Goal: Obtain resource: Download file/media

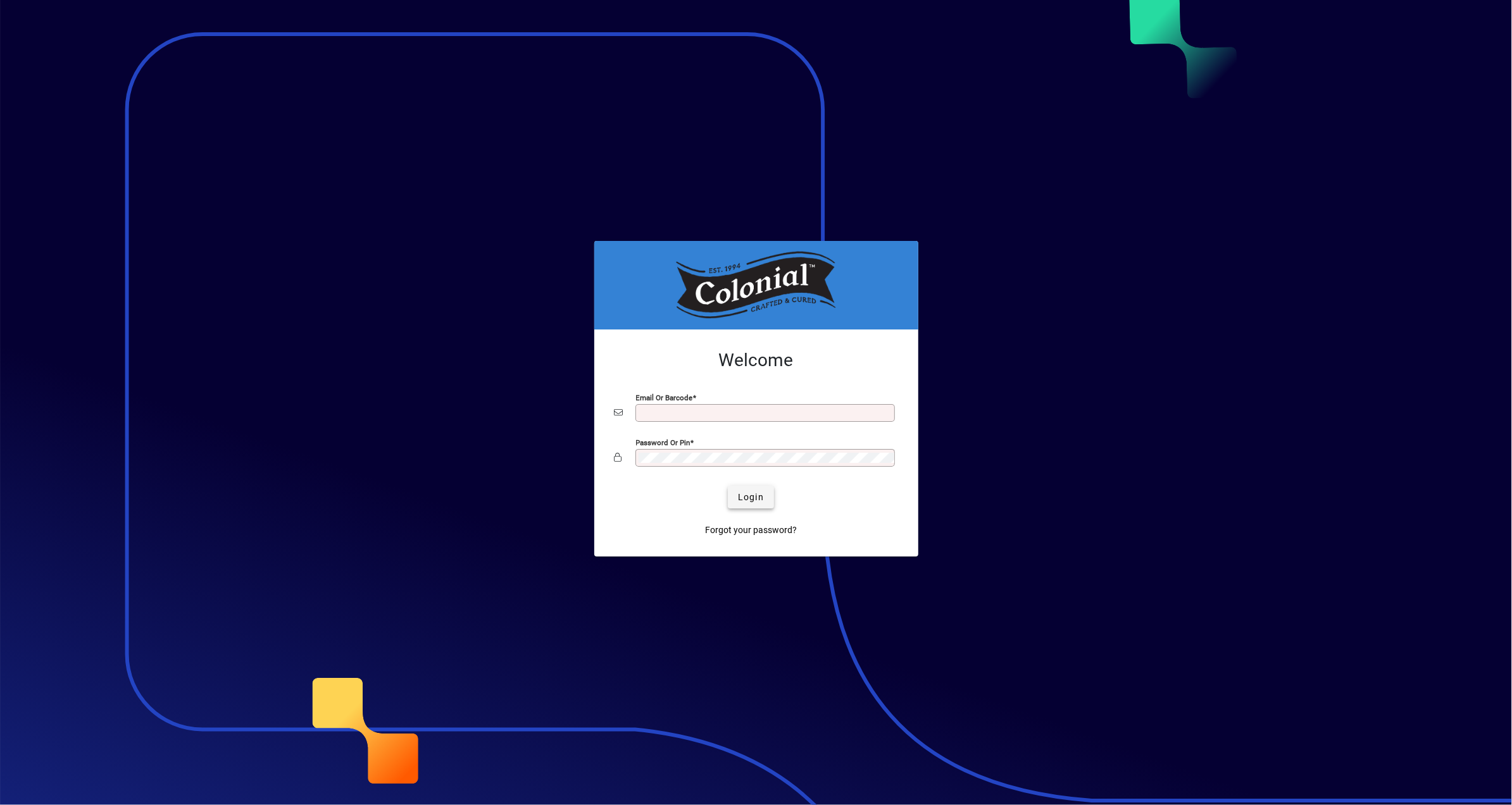
type input "**********"
click at [761, 499] on span "Login" at bounding box center [751, 498] width 26 height 13
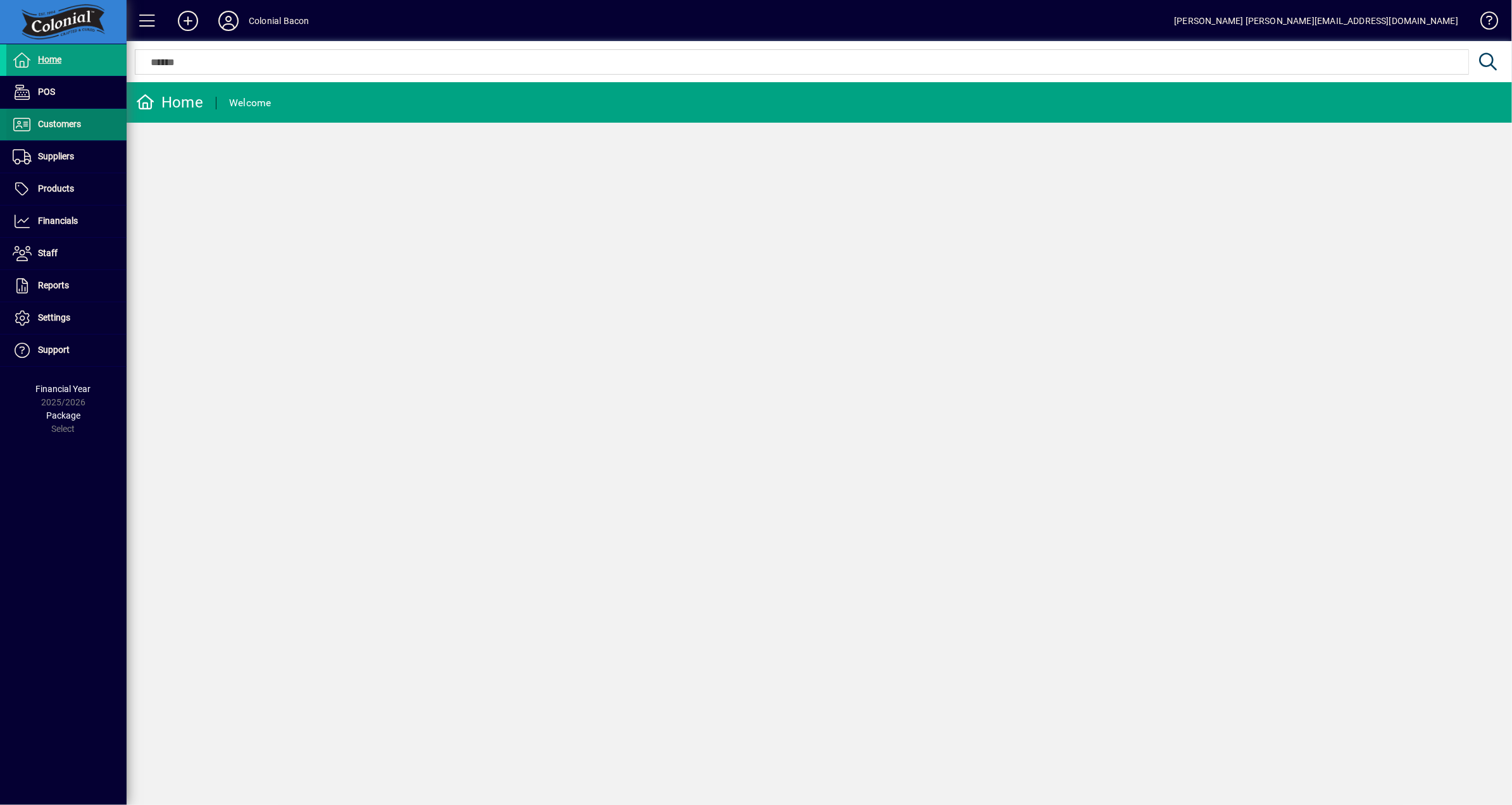
click at [67, 133] on span at bounding box center [66, 124] width 120 height 30
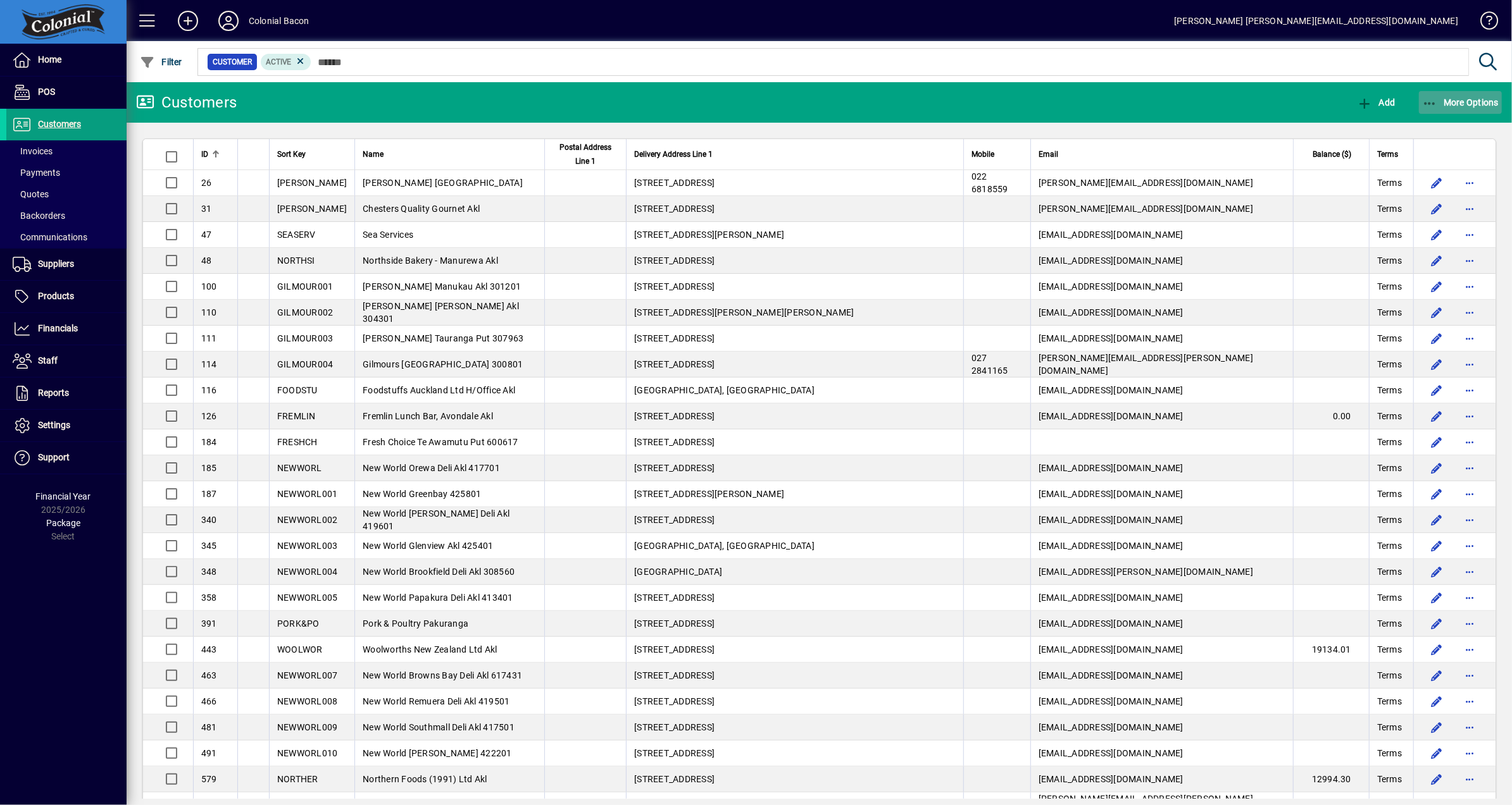
click at [1487, 109] on span "button" at bounding box center [1460, 103] width 83 height 30
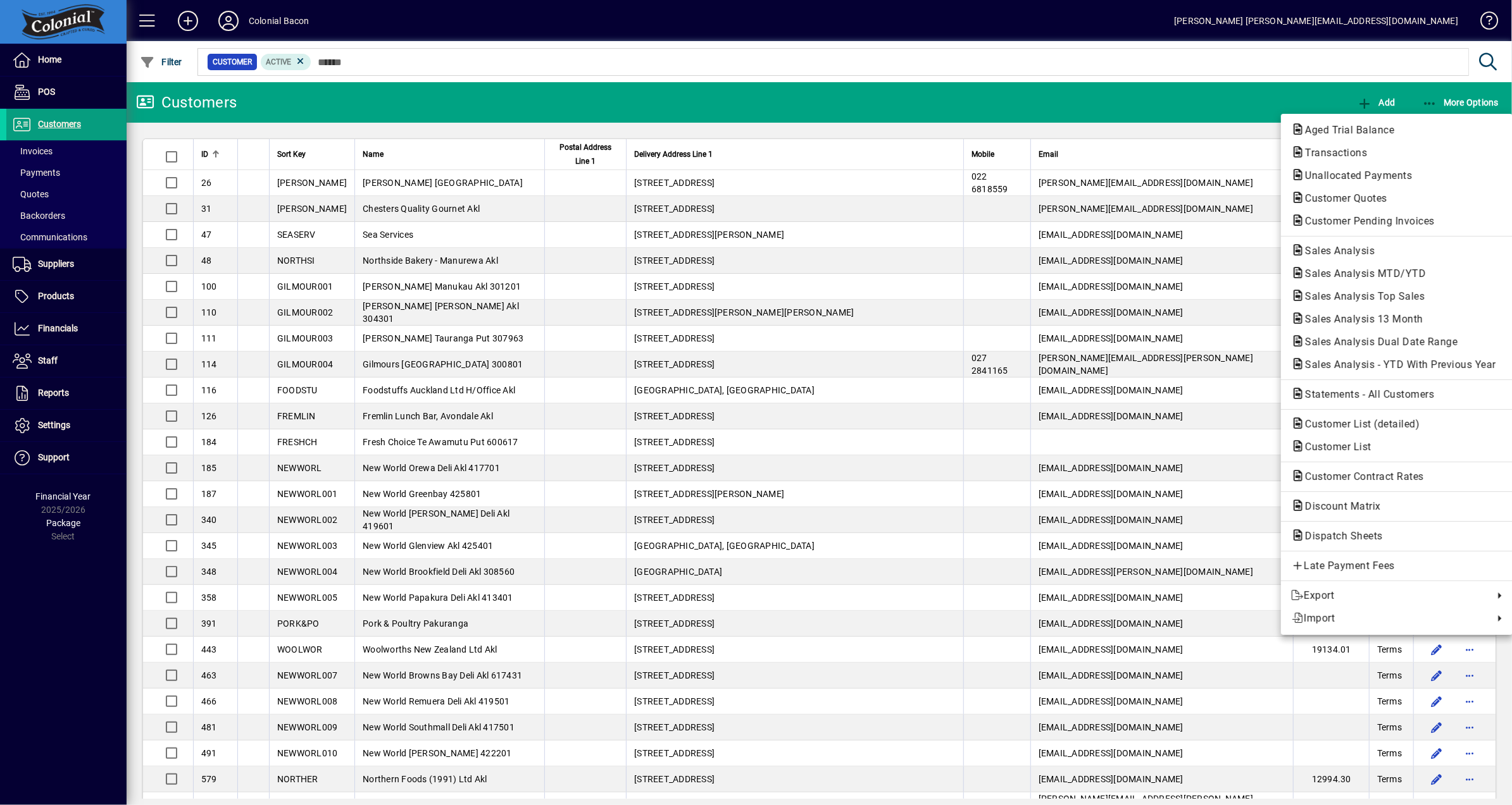
click at [1352, 126] on span "Aged Trial Balance" at bounding box center [1345, 130] width 109 height 12
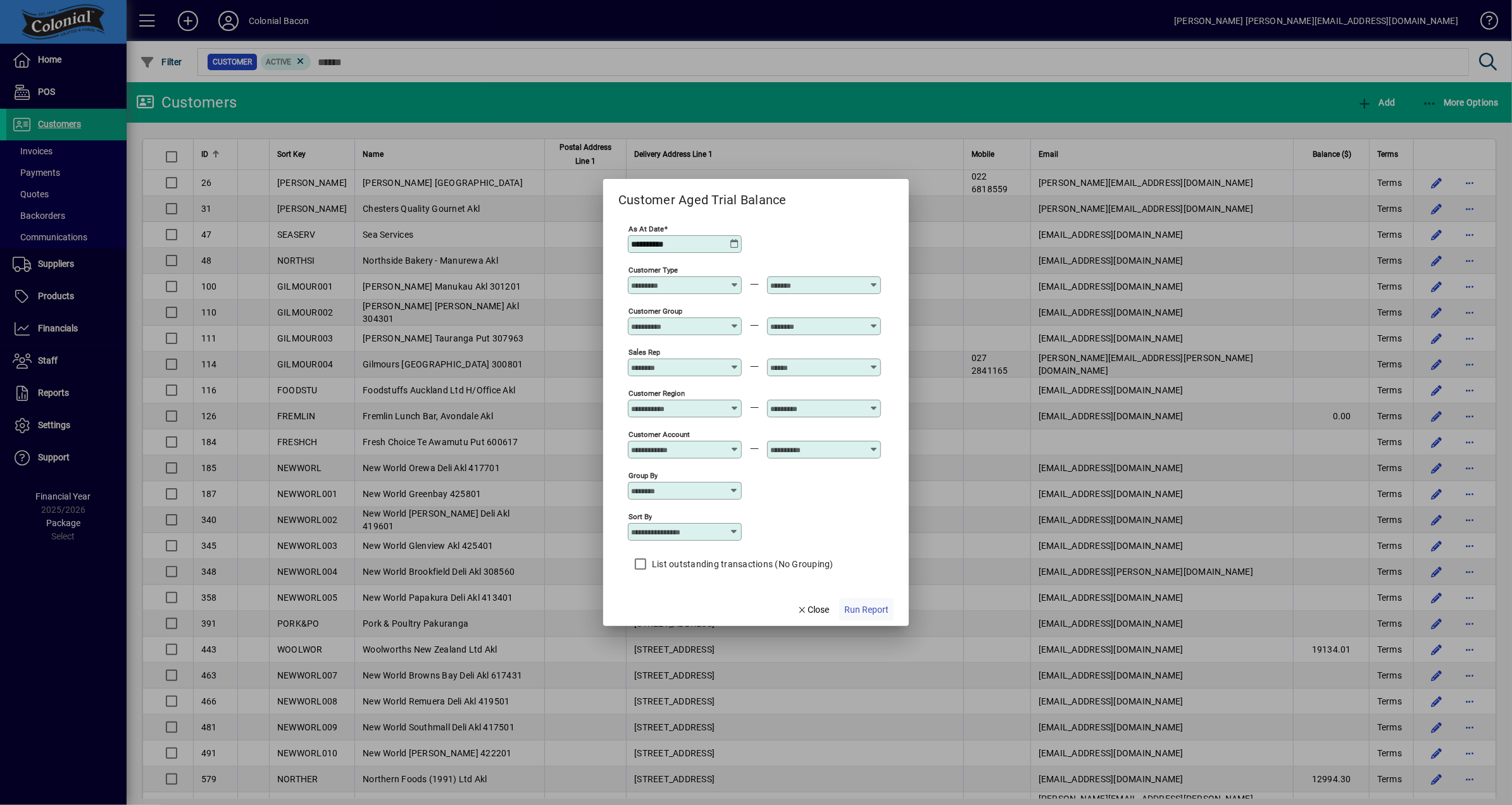
click at [853, 614] on span "Run Report" at bounding box center [866, 611] width 45 height 13
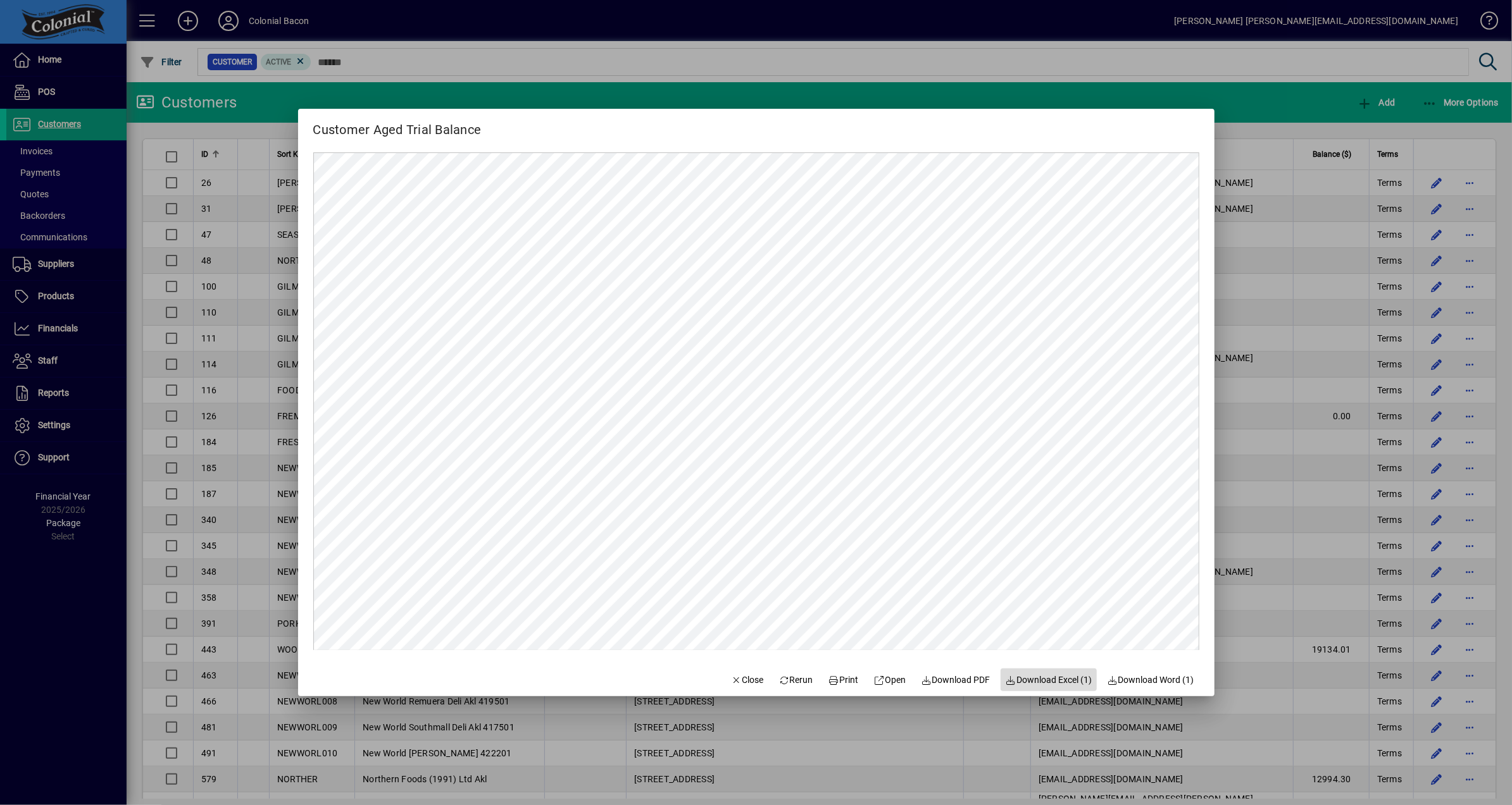
click at [1048, 678] on span "Download Excel (1)" at bounding box center [1048, 681] width 87 height 13
click at [740, 680] on span "Close" at bounding box center [747, 681] width 33 height 13
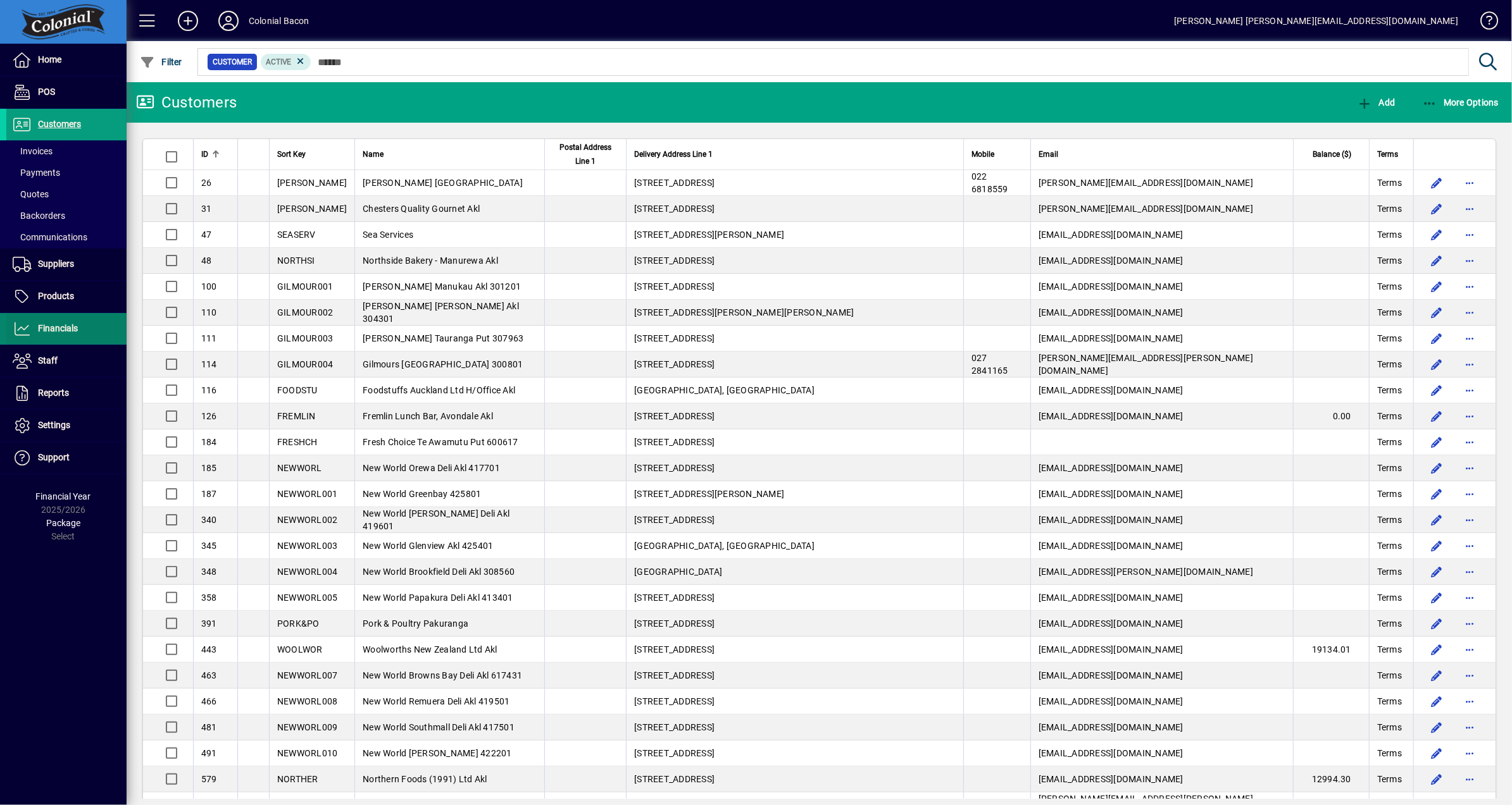
click at [72, 331] on span "Financials" at bounding box center [57, 328] width 40 height 10
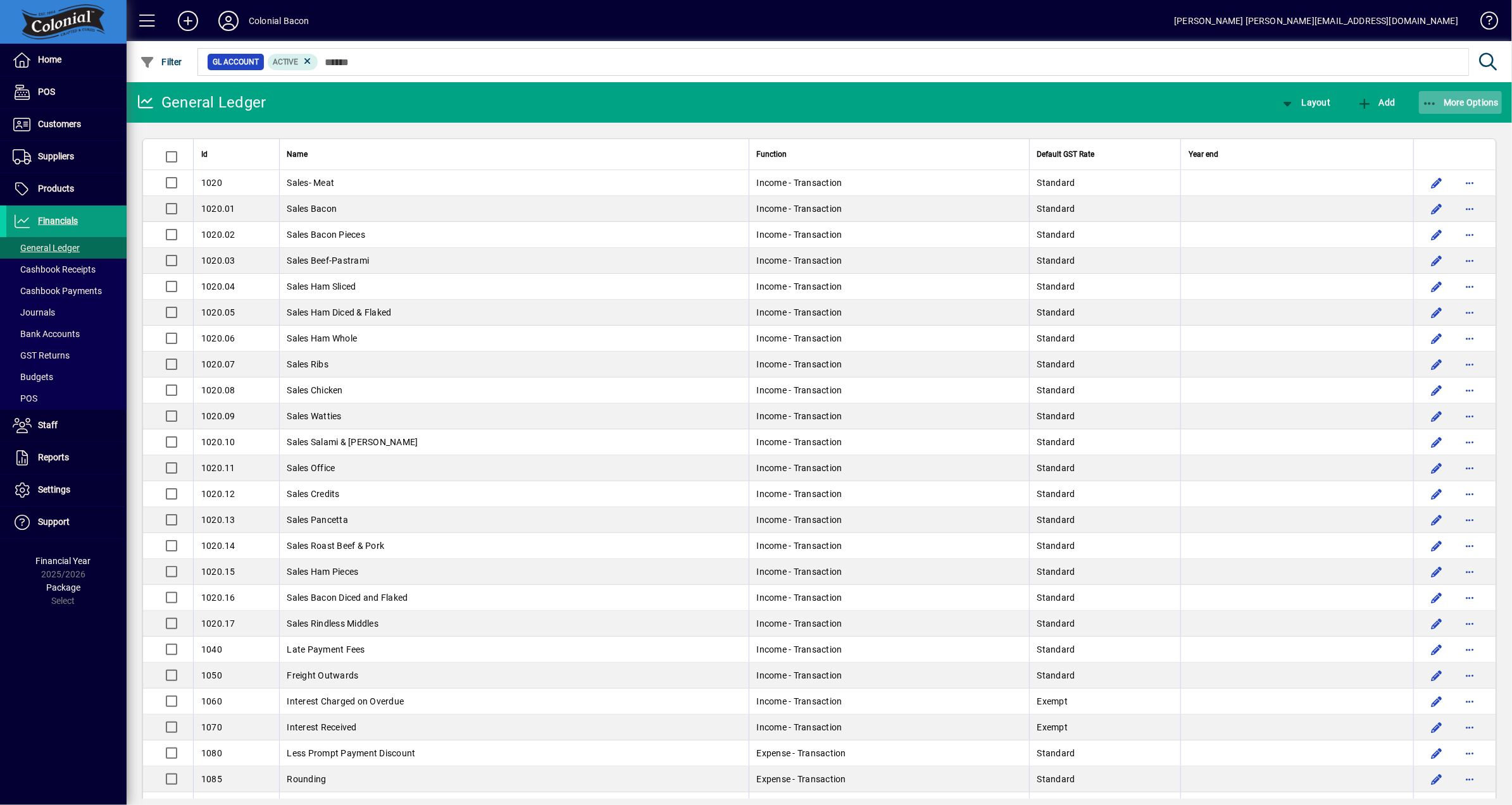
click at [1482, 98] on span "More Options" at bounding box center [1461, 103] width 77 height 10
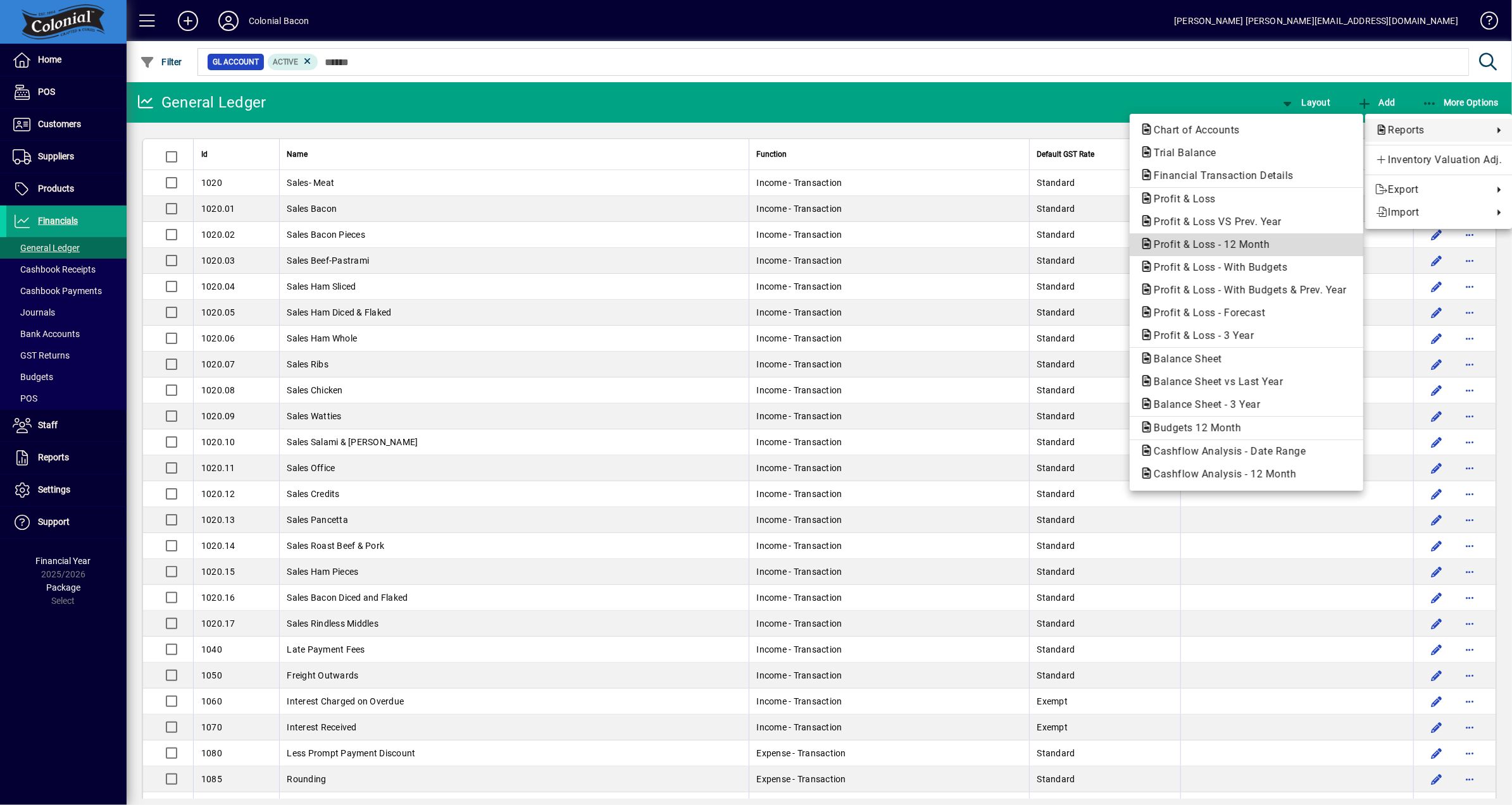
click at [1246, 246] on span "Profit & Loss - 12 Month" at bounding box center [1208, 245] width 136 height 12
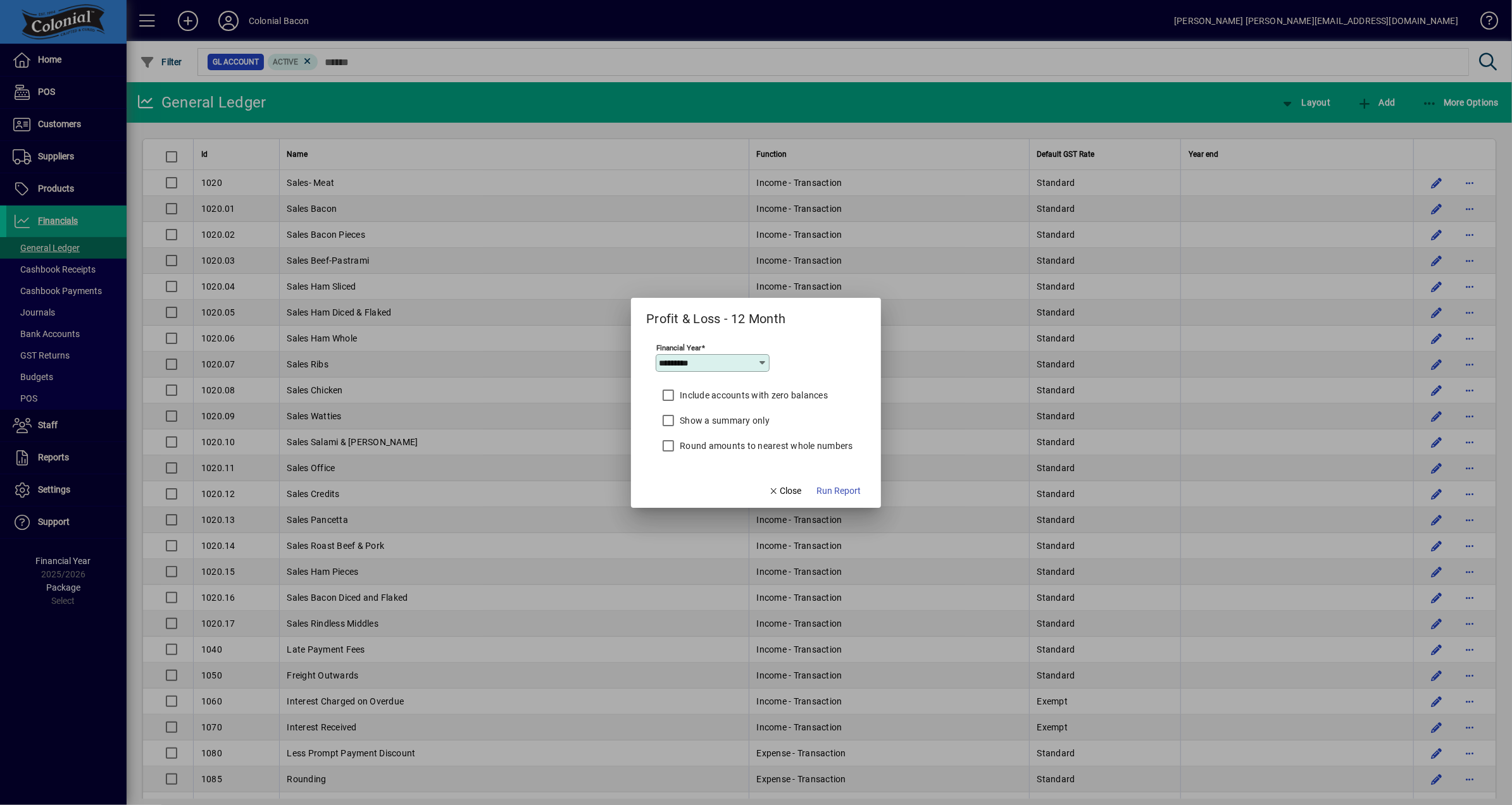
click at [846, 486] on span "Run Report" at bounding box center [838, 491] width 45 height 13
